Goal: Find contact information: Find contact information

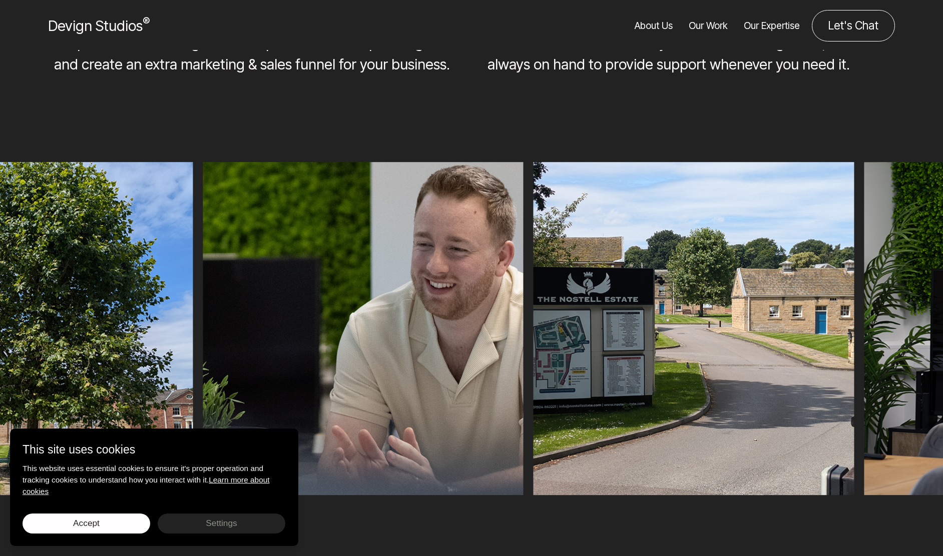
scroll to position [1503, 0]
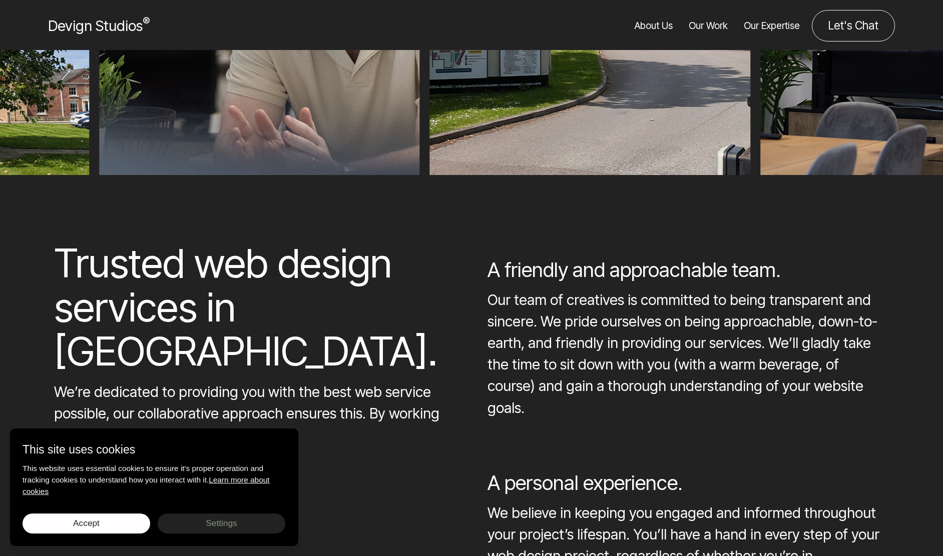
click at [666, 26] on link "About Us" at bounding box center [653, 26] width 38 height 32
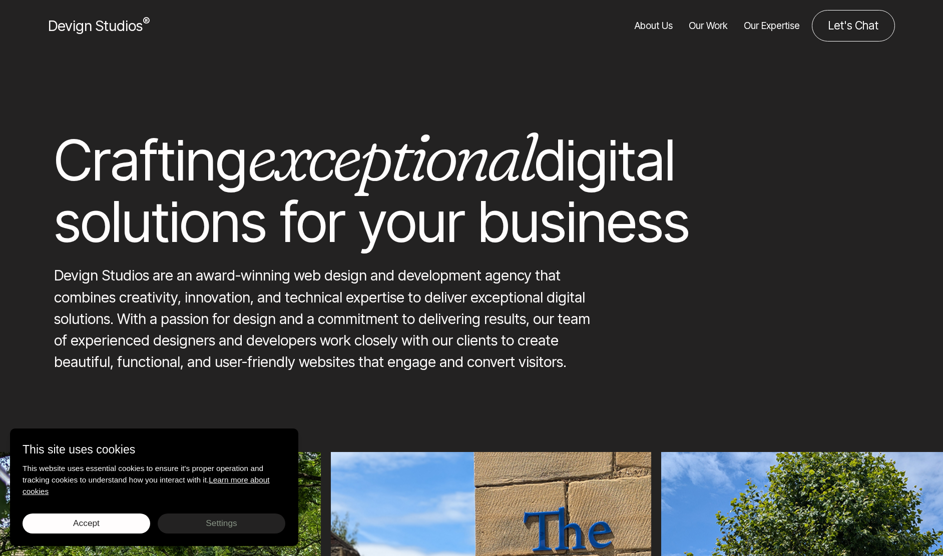
click at [715, 25] on link "Our Work" at bounding box center [707, 26] width 39 height 32
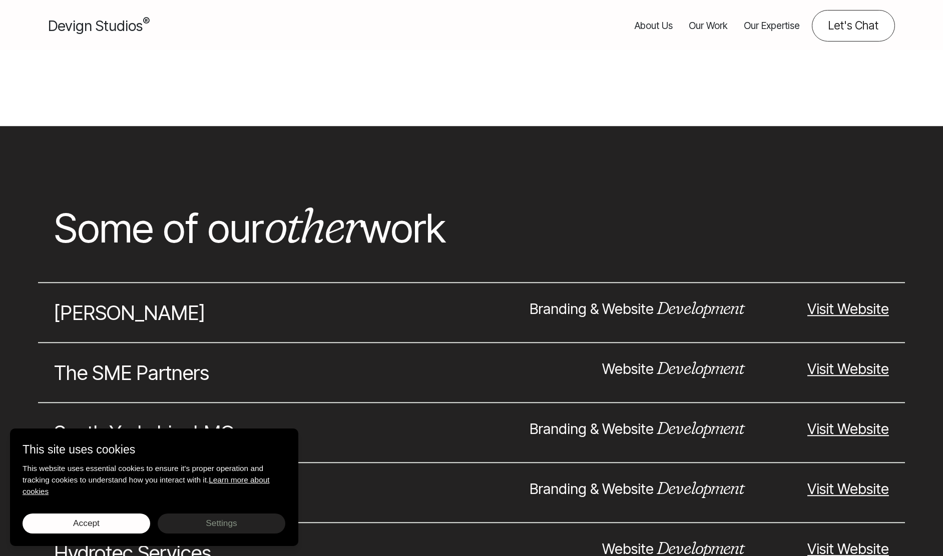
scroll to position [2811, 0]
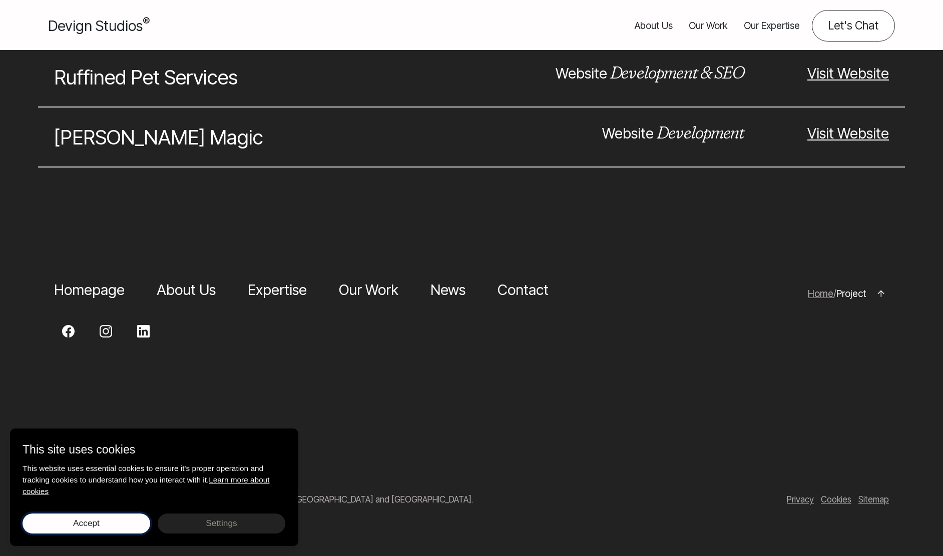
click at [144, 522] on button "Accept Save choices" at bounding box center [87, 524] width 128 height 20
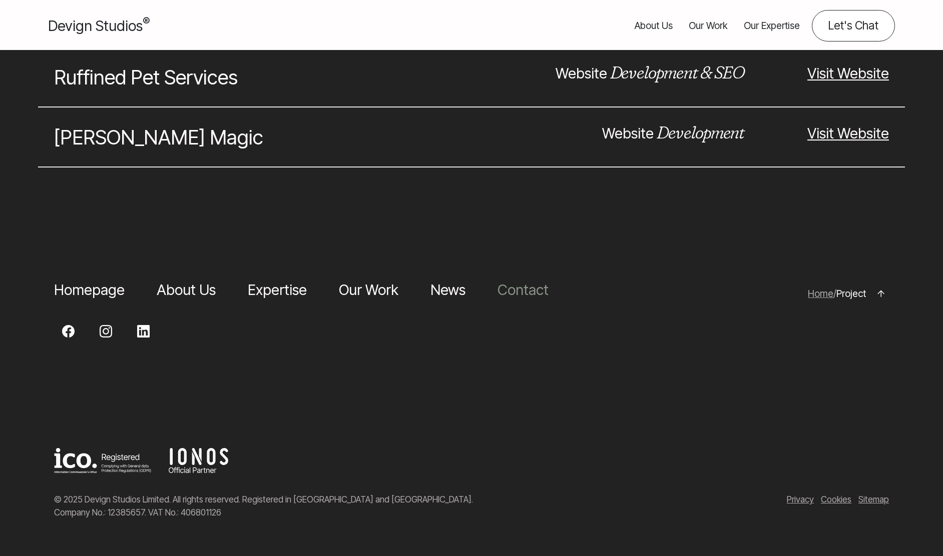
click at [497, 288] on link "Contact" at bounding box center [522, 290] width 51 height 18
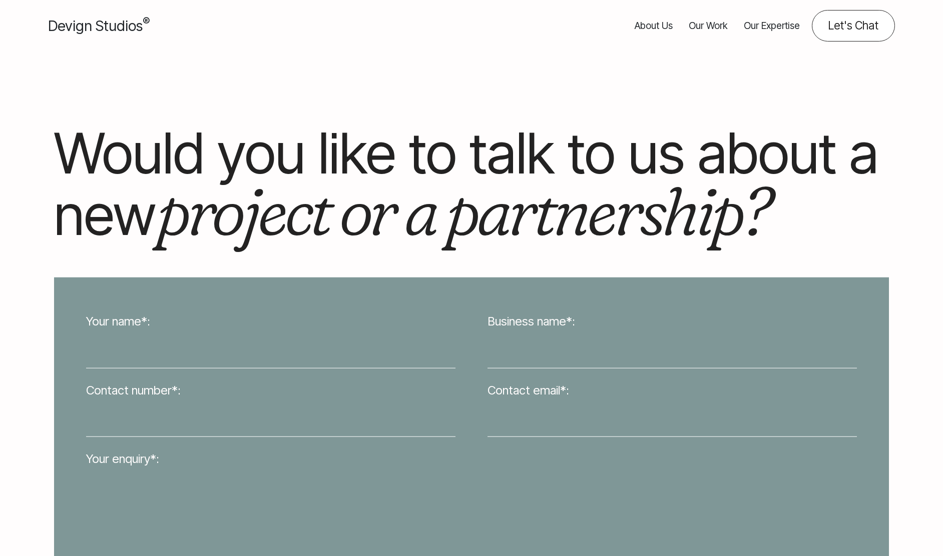
scroll to position [781, 0]
